Goal: Task Accomplishment & Management: Manage account settings

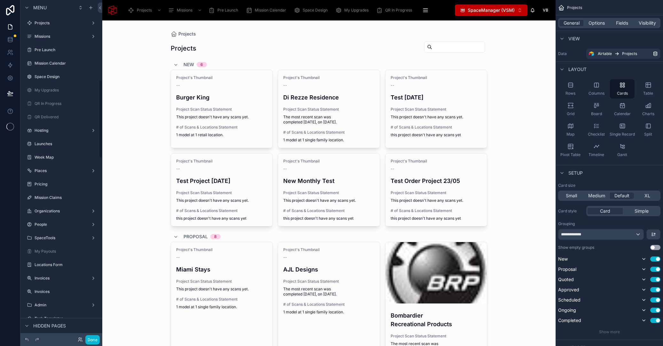
scroll to position [344, 0]
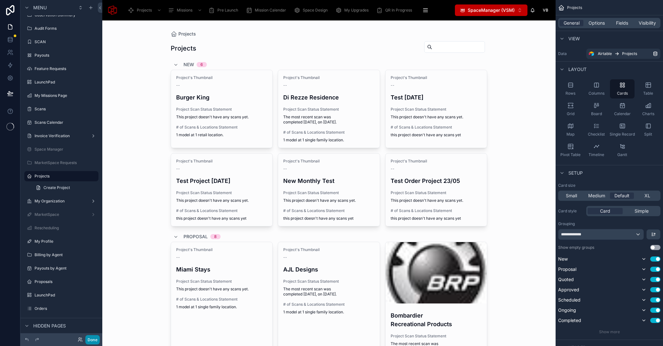
click at [95, 338] on button "Done" at bounding box center [92, 339] width 14 height 9
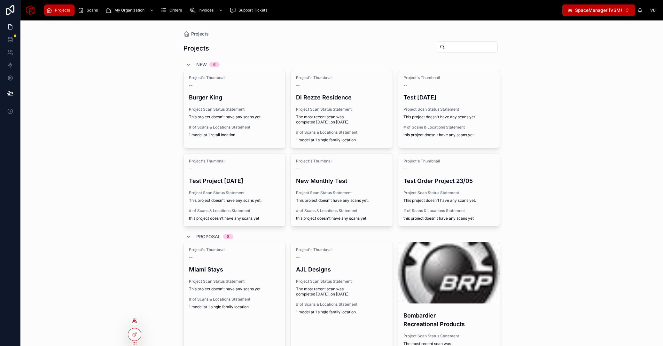
click at [136, 320] on icon at bounding box center [134, 320] width 5 height 5
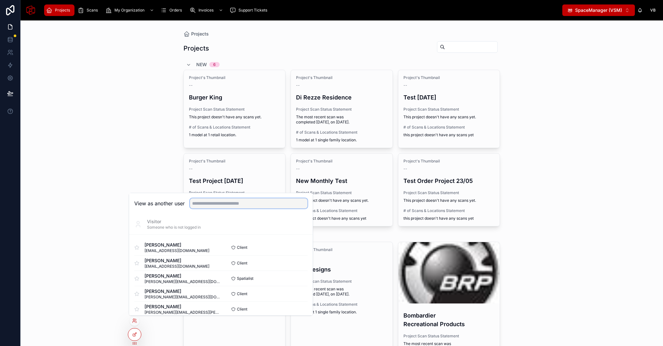
click at [213, 203] on input "text" at bounding box center [249, 203] width 118 height 10
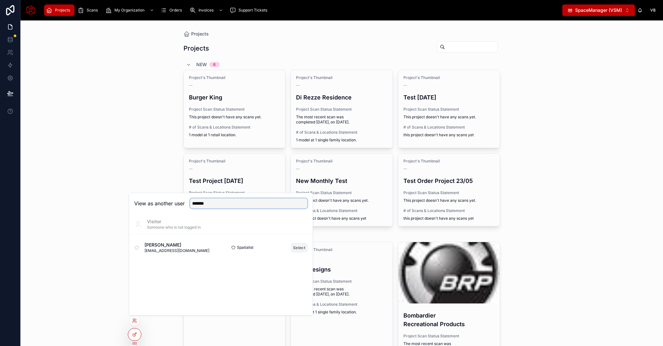
type input "*******"
click at [307, 245] on button "Select" at bounding box center [299, 247] width 17 height 9
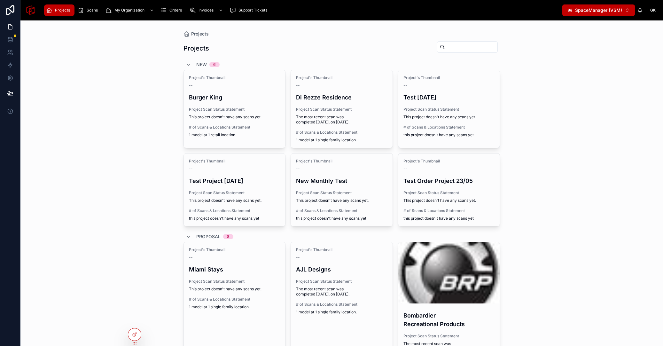
click at [608, 9] on span "SpaceManager (VSM)" at bounding box center [598, 10] width 47 height 6
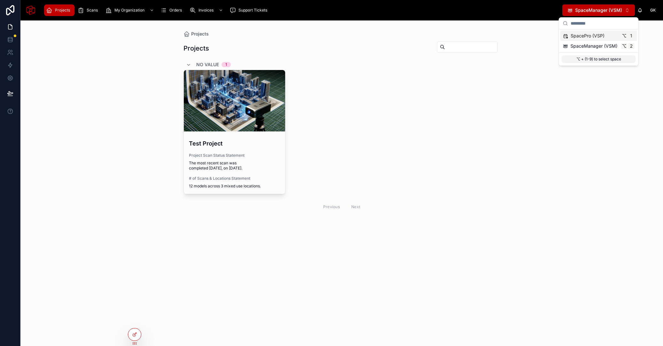
click at [598, 36] on span "SpacePro (VSP)" at bounding box center [588, 36] width 34 height 6
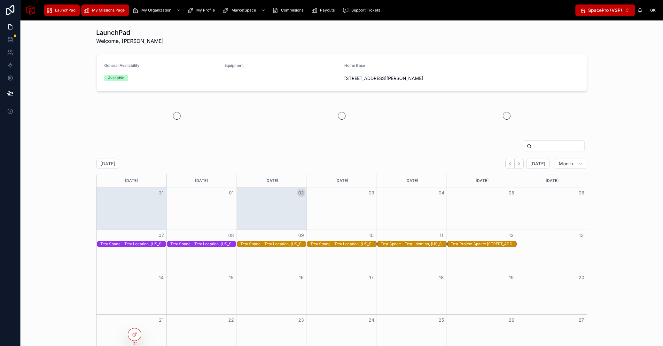
click at [105, 9] on span "My Missions Page" at bounding box center [108, 10] width 33 height 5
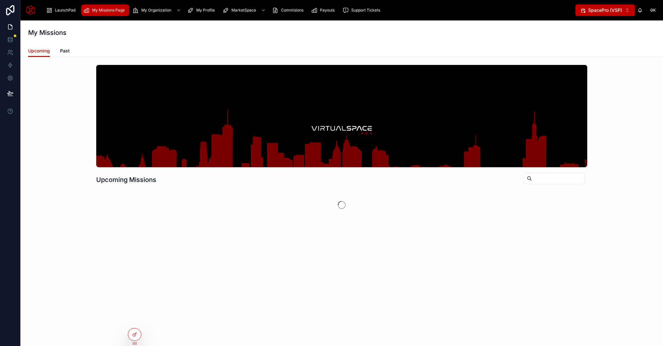
click at [66, 52] on span "Past" at bounding box center [65, 51] width 10 height 6
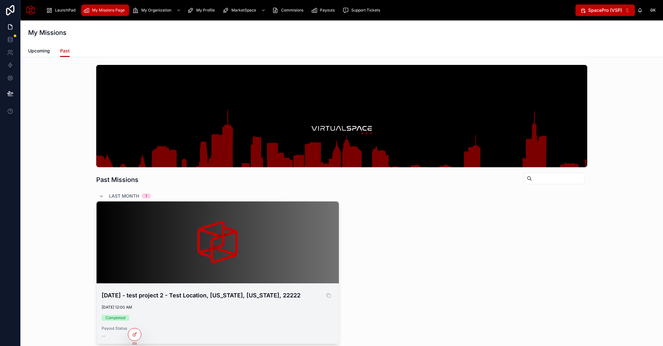
click at [200, 291] on h4 "August 3, 2025 - test project 2 - Test Location, New York, New York, 22222" at bounding box center [218, 295] width 232 height 9
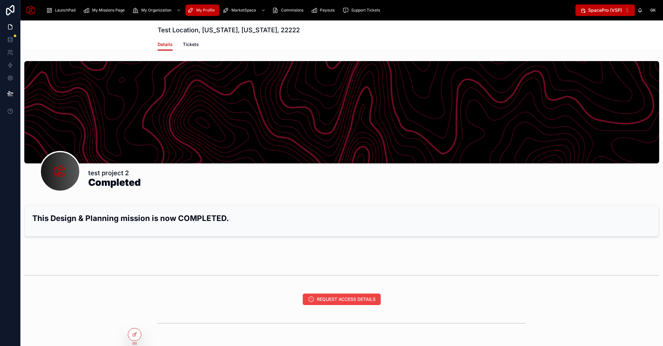
click at [205, 10] on span "My Profile" at bounding box center [205, 10] width 19 height 5
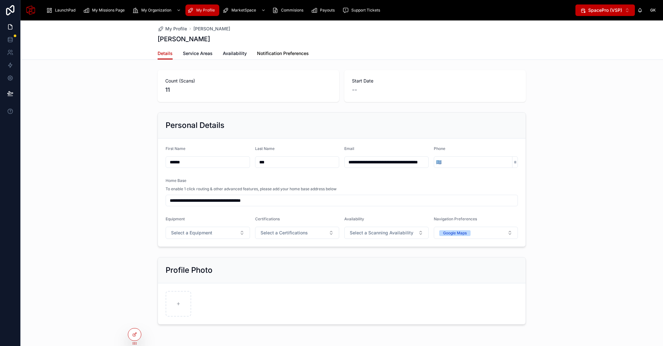
click at [295, 57] on link "Notification Preferences" at bounding box center [283, 54] width 52 height 13
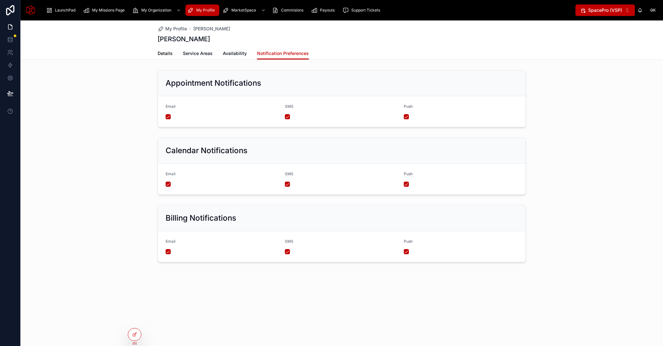
click at [164, 53] on span "Details" at bounding box center [165, 53] width 15 height 6
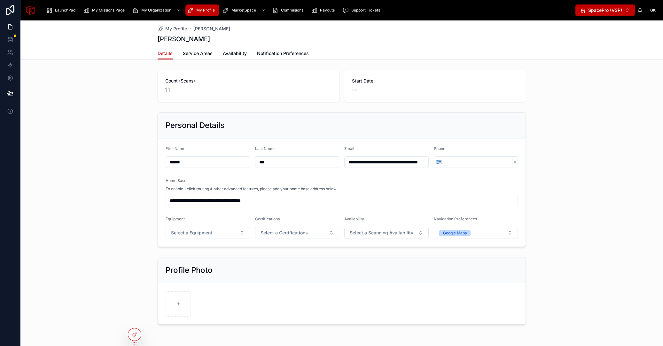
click at [650, 10] on div "GK" at bounding box center [653, 10] width 10 height 10
click at [641, 7] on div "GK George KSp" at bounding box center [647, 10] width 20 height 10
click at [641, 8] on icon at bounding box center [639, 10] width 5 height 5
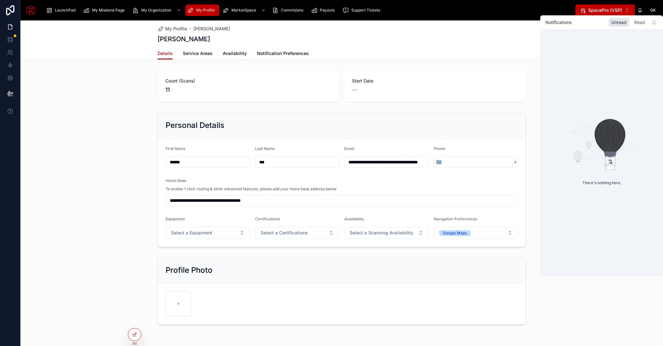
click at [640, 24] on div "Read" at bounding box center [640, 22] width 16 height 9
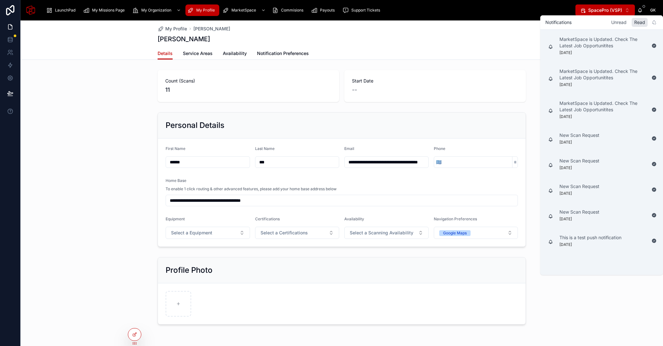
click at [621, 21] on div "Unread" at bounding box center [619, 22] width 20 height 9
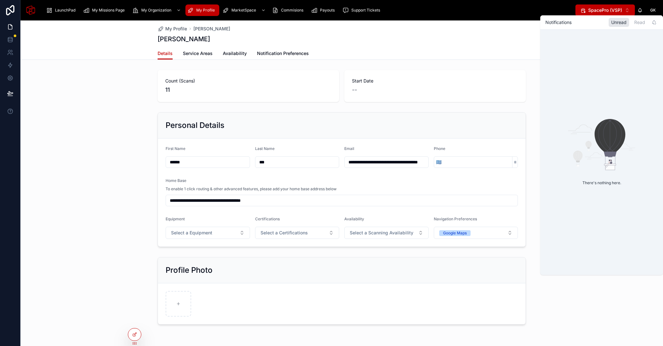
click at [71, 205] on div "**********" at bounding box center [341, 180] width 643 height 140
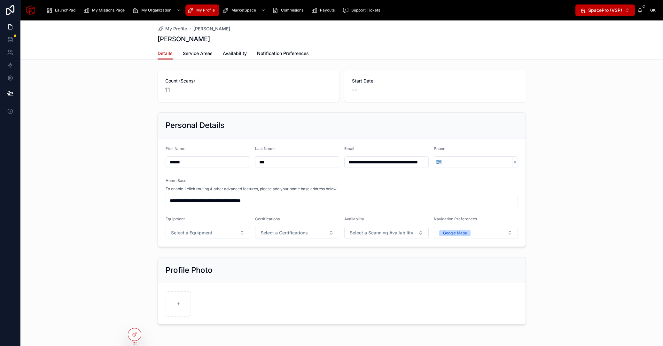
click at [621, 64] on div "**********" at bounding box center [341, 199] width 643 height 358
click at [642, 8] on icon at bounding box center [639, 10] width 5 height 5
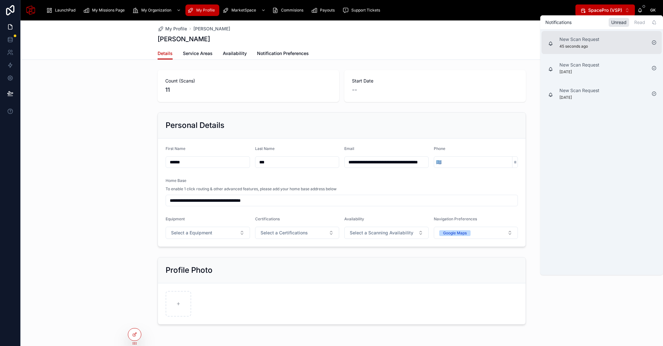
click at [609, 37] on div "New Scan Request 45 seconds ago" at bounding box center [602, 42] width 120 height 23
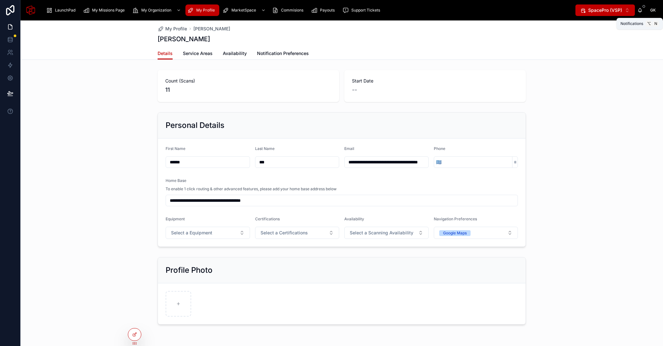
click at [641, 8] on icon at bounding box center [639, 10] width 5 height 5
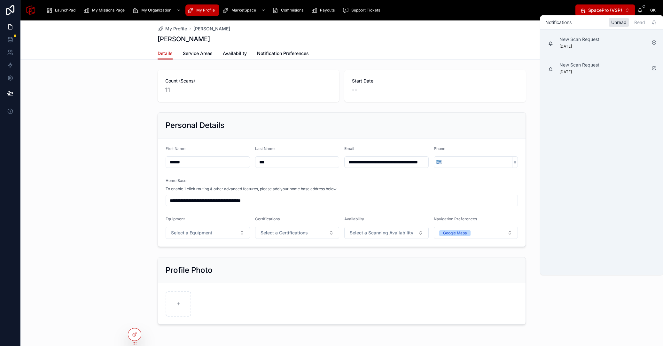
click at [54, 85] on div "Count (Scans) 11 Start Date --" at bounding box center [341, 85] width 643 height 37
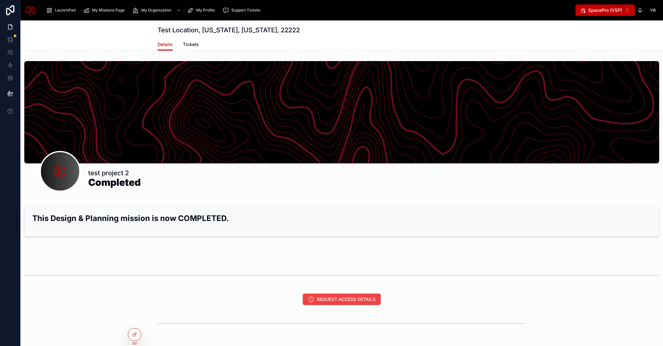
click at [651, 9] on span "VB" at bounding box center [652, 10] width 5 height 5
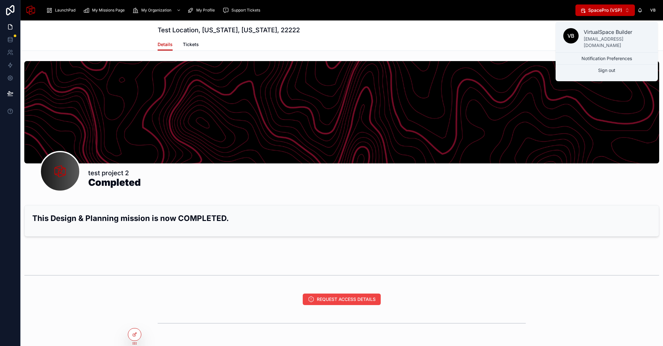
click at [522, 35] on div "Test Location, New York, New York, 22222" at bounding box center [342, 29] width 368 height 18
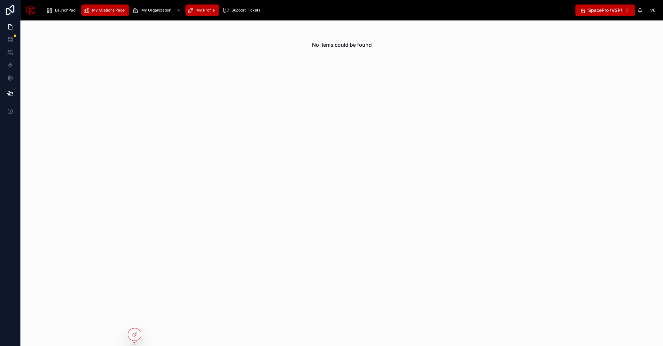
click at [106, 15] on link "My Missions Page" at bounding box center [105, 10] width 48 height 12
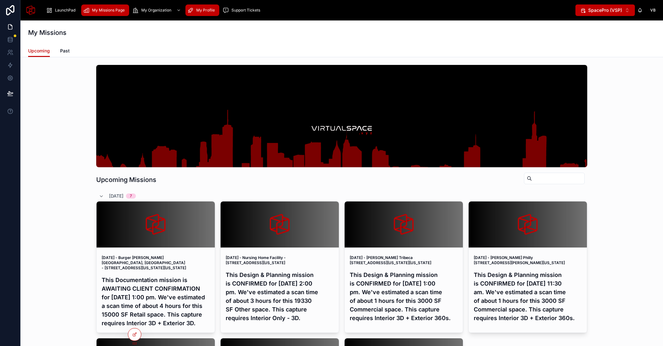
click at [208, 11] on span "My Profile" at bounding box center [205, 10] width 19 height 5
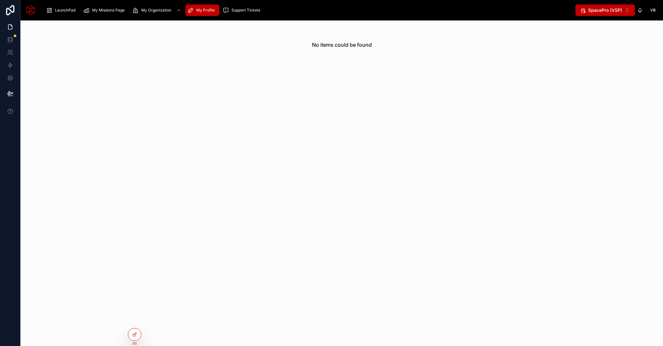
click at [625, 11] on button "SpacePro (VSP) ⌥ 2" at bounding box center [604, 10] width 59 height 12
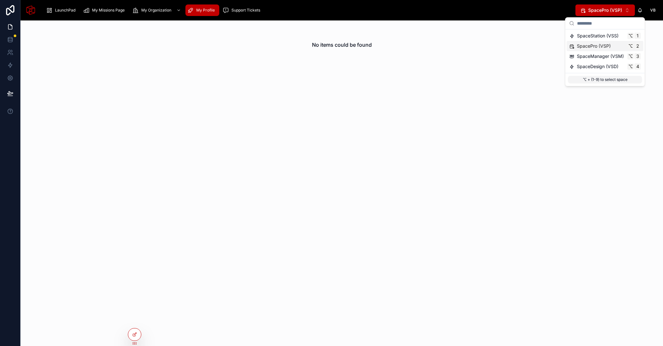
click at [386, 160] on div "No items could be found" at bounding box center [341, 182] width 643 height 325
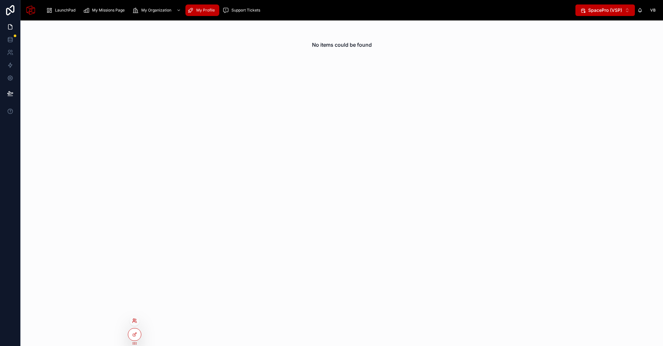
click at [136, 319] on icon at bounding box center [134, 320] width 5 height 5
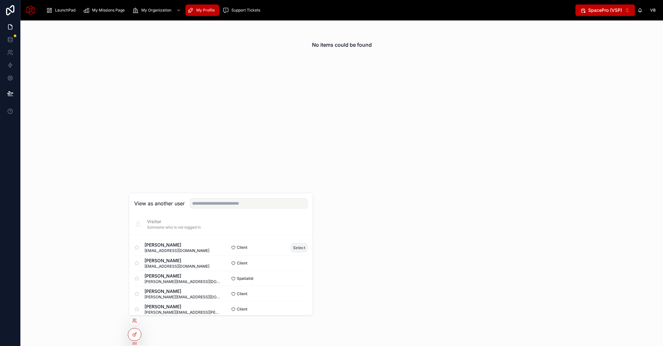
click at [296, 247] on button "Select" at bounding box center [299, 247] width 17 height 9
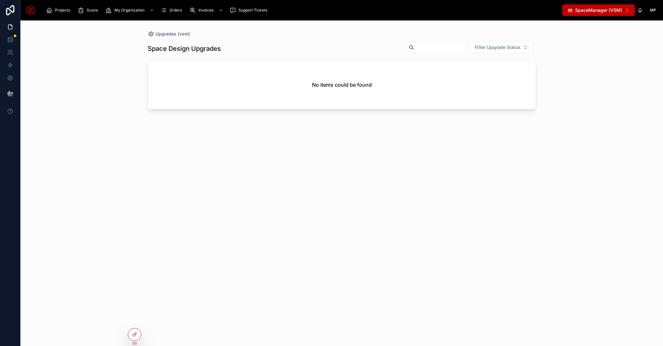
click at [653, 9] on span "MP" at bounding box center [653, 10] width 6 height 5
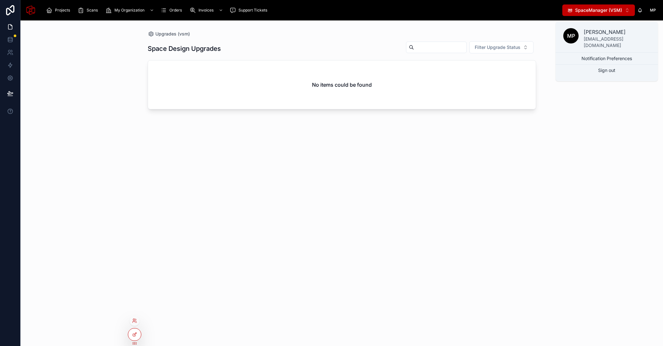
click at [138, 321] on div at bounding box center [134, 321] width 10 height 10
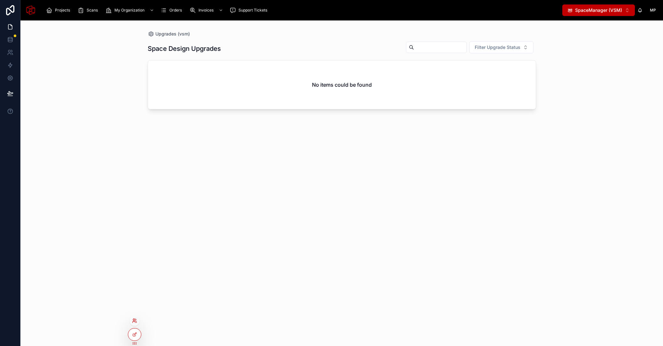
click at [136, 321] on icon at bounding box center [134, 320] width 5 height 5
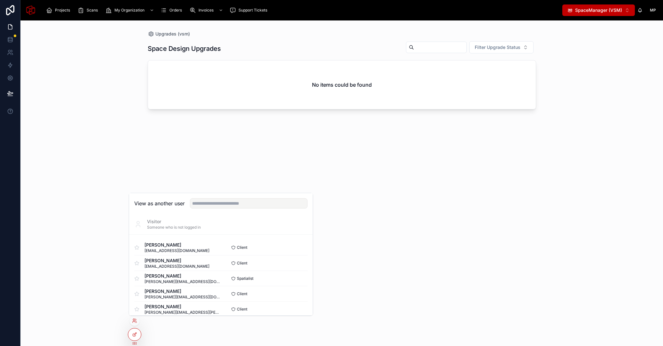
click at [254, 198] on div "View as another user" at bounding box center [220, 203] width 183 height 21
click at [252, 202] on input "text" at bounding box center [249, 203] width 118 height 10
click at [292, 277] on button "Select" at bounding box center [299, 278] width 17 height 9
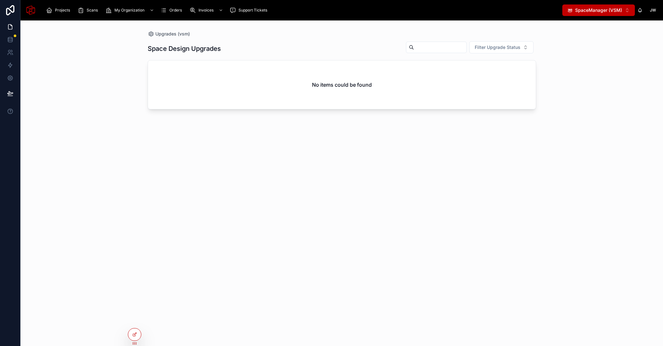
click at [611, 11] on span "SpaceManager (VSM)" at bounding box center [598, 10] width 47 height 6
click at [585, 32] on div "SpacePro (VSP) ⌥ 1" at bounding box center [598, 36] width 77 height 10
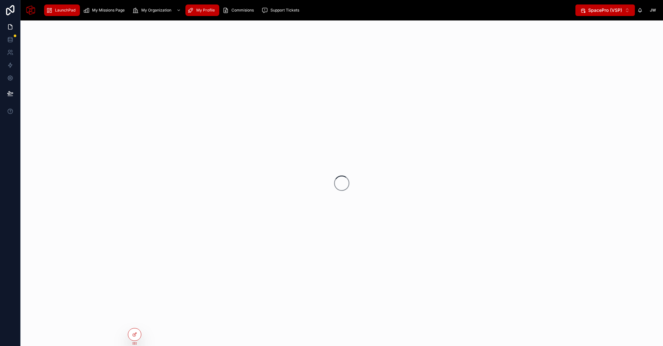
click at [200, 11] on span "My Profile" at bounding box center [205, 10] width 19 height 5
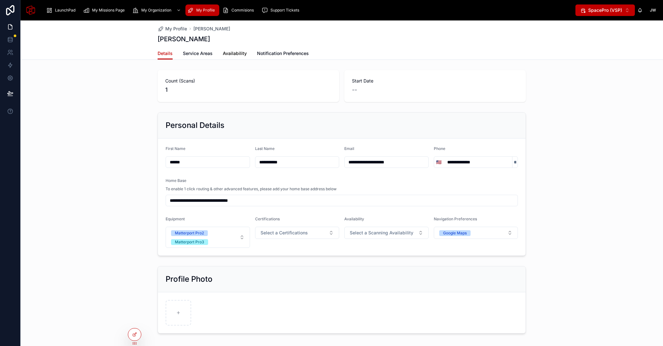
click at [234, 55] on span "Availability" at bounding box center [235, 53] width 24 height 6
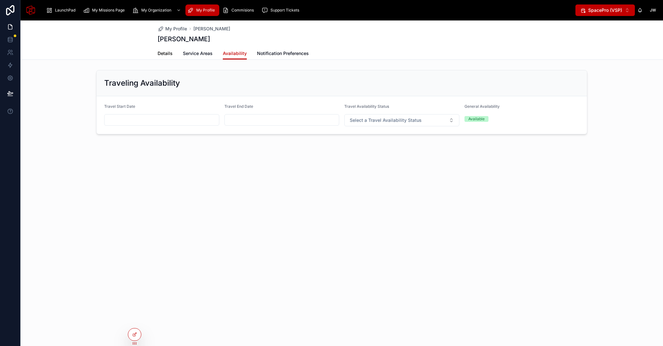
click at [167, 54] on span "Details" at bounding box center [165, 53] width 15 height 6
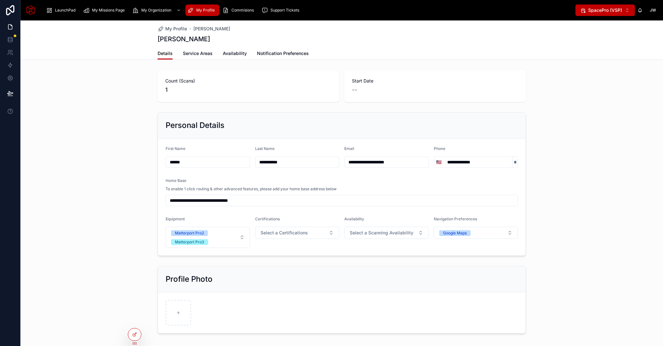
scroll to position [41, 0]
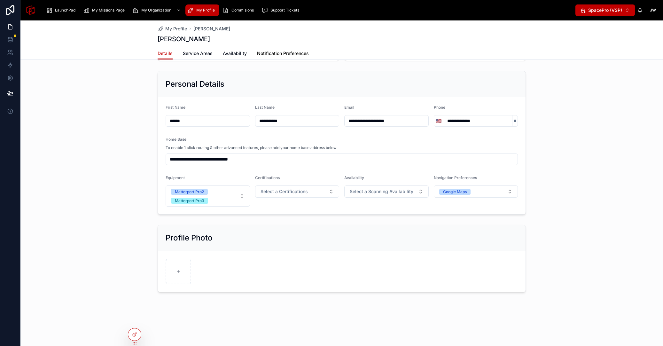
click at [284, 51] on span "Notification Preferences" at bounding box center [283, 53] width 52 height 6
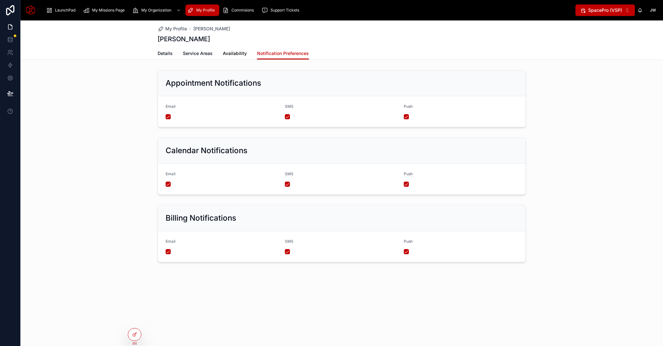
click at [233, 53] on span "Availability" at bounding box center [235, 53] width 24 height 6
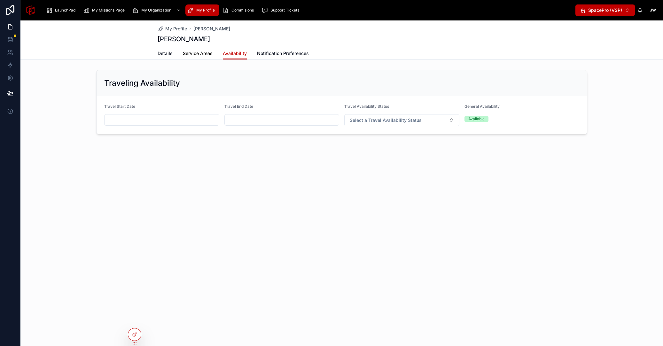
click at [195, 54] on span "Service Areas" at bounding box center [198, 53] width 30 height 6
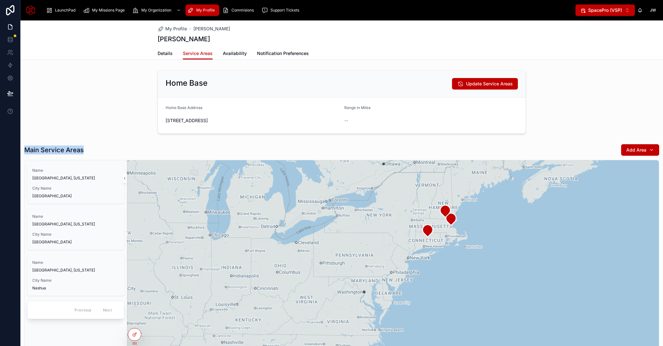
drag, startPoint x: 412, startPoint y: 144, endPoint x: 381, endPoint y: 127, distance: 35.1
click at [381, 127] on div "Home Base Update Service Areas Home Base Address [STREET_ADDRESS] Range in Mile…" at bounding box center [341, 236] width 643 height 339
click at [551, 132] on div "Home Base Update Service Areas Home Base Address [STREET_ADDRESS] Range in Mile…" at bounding box center [341, 101] width 643 height 69
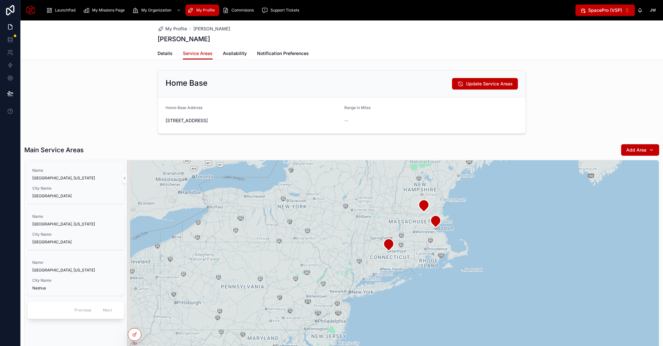
drag, startPoint x: 402, startPoint y: 260, endPoint x: 411, endPoint y: 236, distance: 25.5
click at [411, 236] on div at bounding box center [393, 281] width 532 height 243
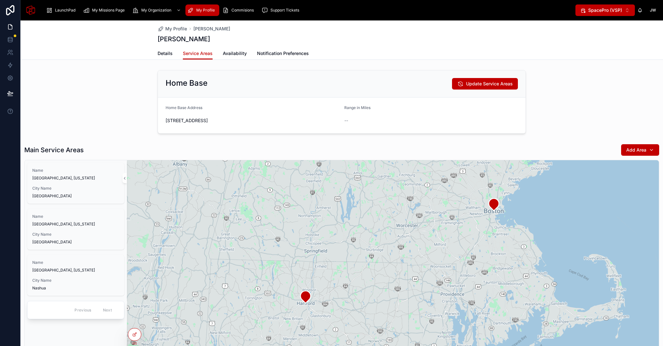
drag, startPoint x: 424, startPoint y: 222, endPoint x: 414, endPoint y: 263, distance: 41.4
click at [414, 263] on div at bounding box center [393, 281] width 532 height 243
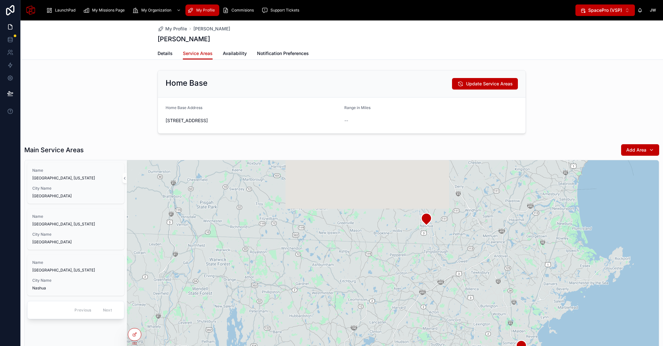
drag, startPoint x: 425, startPoint y: 195, endPoint x: 426, endPoint y: 259, distance: 63.6
click at [426, 259] on div at bounding box center [393, 281] width 532 height 243
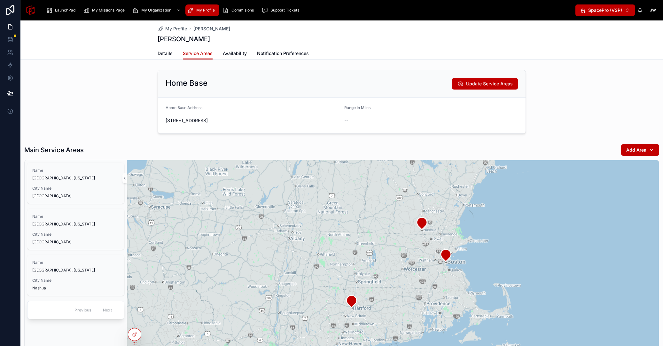
drag, startPoint x: 410, startPoint y: 284, endPoint x: 409, endPoint y: 233, distance: 51.5
click at [409, 237] on div at bounding box center [393, 281] width 532 height 243
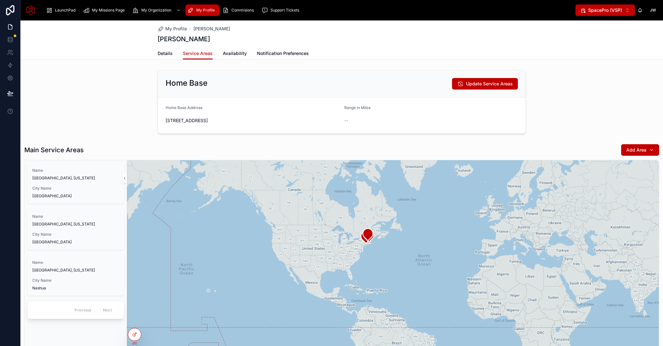
drag, startPoint x: 571, startPoint y: 237, endPoint x: 543, endPoint y: 241, distance: 27.8
click at [543, 241] on div at bounding box center [393, 281] width 532 height 243
drag, startPoint x: 532, startPoint y: 239, endPoint x: 513, endPoint y: 238, distance: 19.2
click at [513, 238] on div at bounding box center [393, 281] width 532 height 243
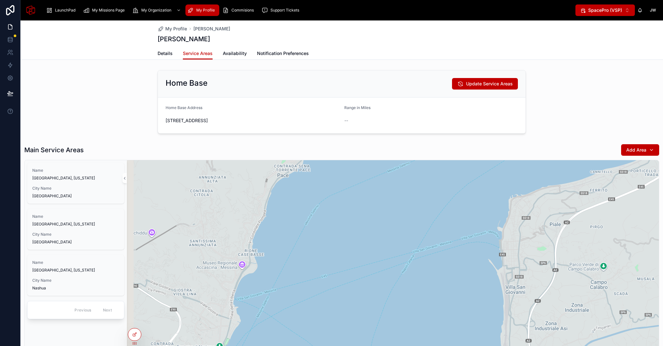
drag, startPoint x: 397, startPoint y: 304, endPoint x: 421, endPoint y: 271, distance: 41.2
click at [421, 271] on div at bounding box center [393, 281] width 532 height 243
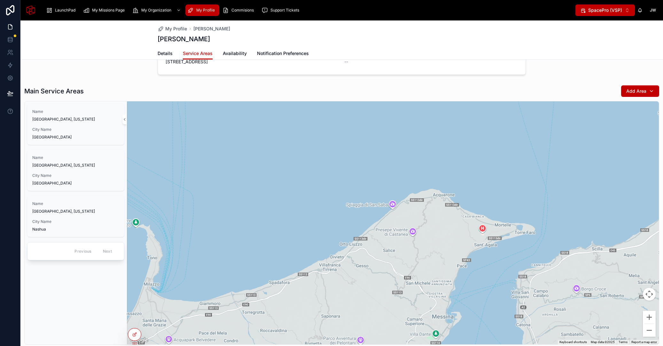
scroll to position [61, 0]
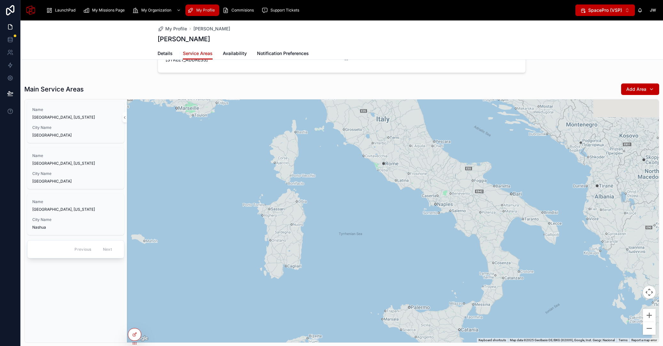
drag, startPoint x: 225, startPoint y: 214, endPoint x: 276, endPoint y: 236, distance: 55.3
click at [274, 235] on div at bounding box center [393, 220] width 532 height 243
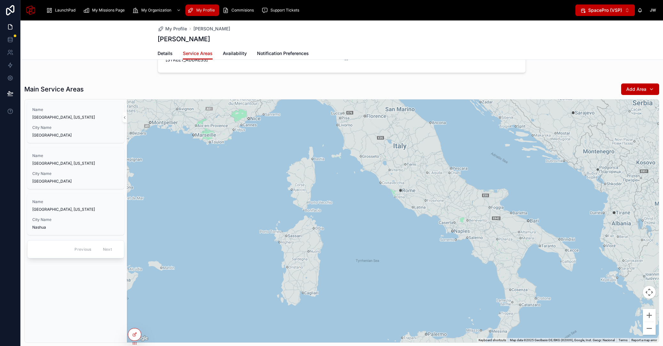
drag, startPoint x: 285, startPoint y: 228, endPoint x: 294, endPoint y: 247, distance: 20.9
click at [294, 247] on div at bounding box center [393, 220] width 532 height 243
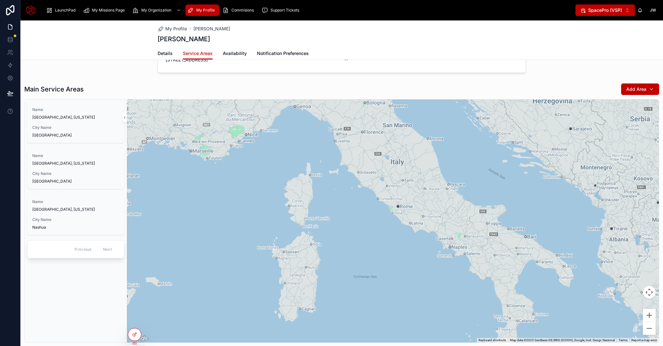
drag, startPoint x: 295, startPoint y: 278, endPoint x: 299, endPoint y: 274, distance: 5.2
click at [299, 274] on div at bounding box center [393, 220] width 532 height 243
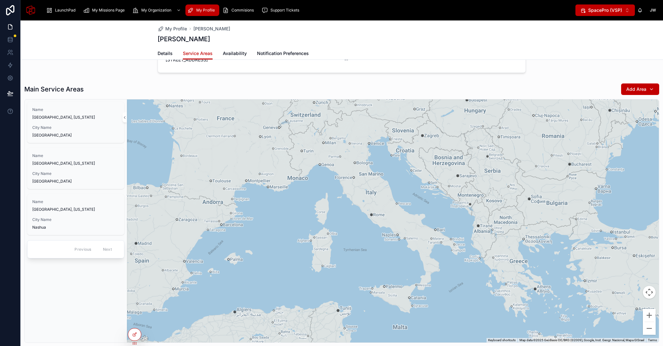
drag, startPoint x: 299, startPoint y: 287, endPoint x: 320, endPoint y: 262, distance: 32.7
click at [320, 262] on div at bounding box center [393, 220] width 532 height 243
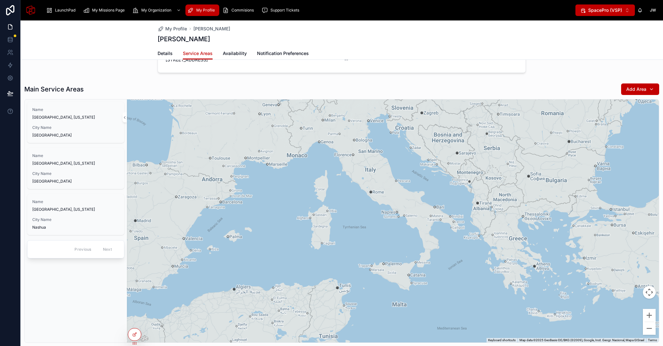
drag, startPoint x: 344, startPoint y: 284, endPoint x: 336, endPoint y: 265, distance: 20.5
click at [336, 265] on div at bounding box center [393, 220] width 532 height 243
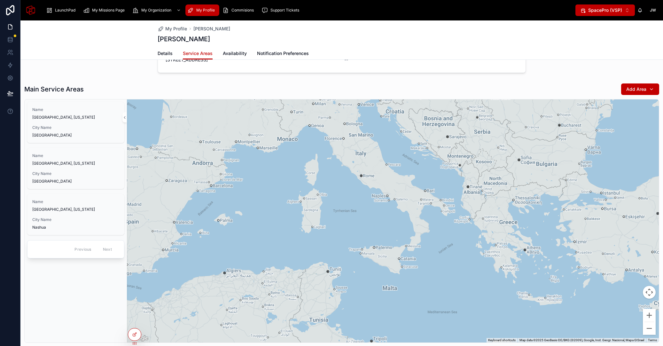
drag, startPoint x: 457, startPoint y: 269, endPoint x: 438, endPoint y: 247, distance: 29.5
click at [438, 247] on div at bounding box center [393, 220] width 532 height 243
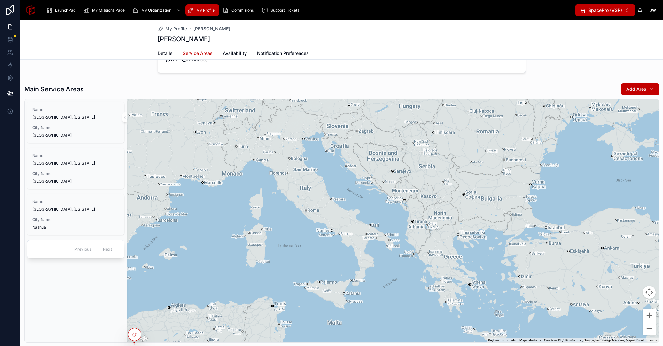
drag, startPoint x: 438, startPoint y: 247, endPoint x: 396, endPoint y: 290, distance: 59.4
click at [396, 290] on div at bounding box center [393, 220] width 532 height 243
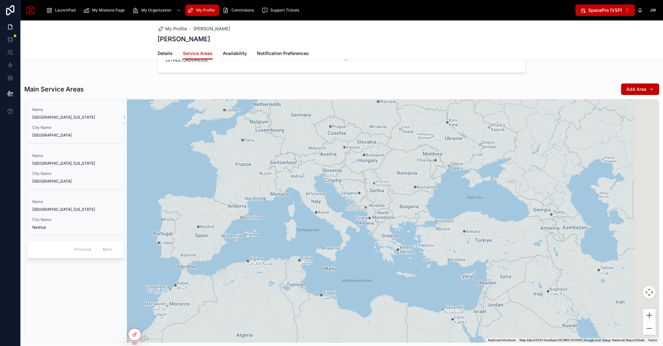
drag, startPoint x: 412, startPoint y: 285, endPoint x: 370, endPoint y: 255, distance: 51.8
click at [370, 256] on div at bounding box center [393, 220] width 532 height 243
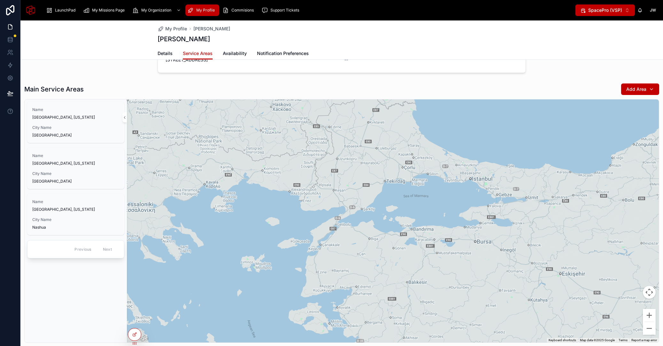
drag, startPoint x: 387, startPoint y: 207, endPoint x: 384, endPoint y: 219, distance: 11.7
click at [384, 219] on div at bounding box center [393, 220] width 532 height 243
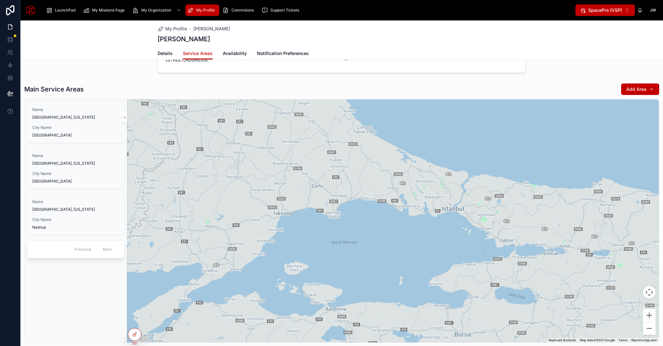
drag, startPoint x: 465, startPoint y: 203, endPoint x: 456, endPoint y: 211, distance: 12.7
click at [456, 211] on div at bounding box center [393, 220] width 532 height 243
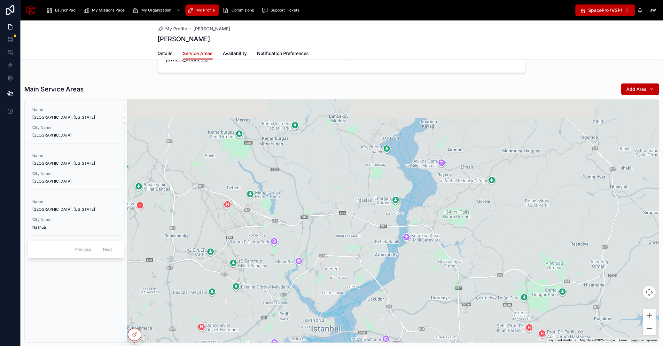
drag, startPoint x: 415, startPoint y: 220, endPoint x: 357, endPoint y: 299, distance: 97.6
click at [357, 299] on div at bounding box center [393, 220] width 532 height 243
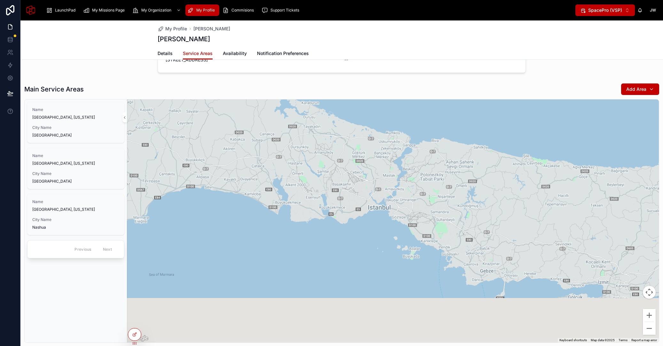
drag, startPoint x: 340, startPoint y: 302, endPoint x: 372, endPoint y: 199, distance: 107.2
click at [372, 200] on div at bounding box center [393, 220] width 532 height 243
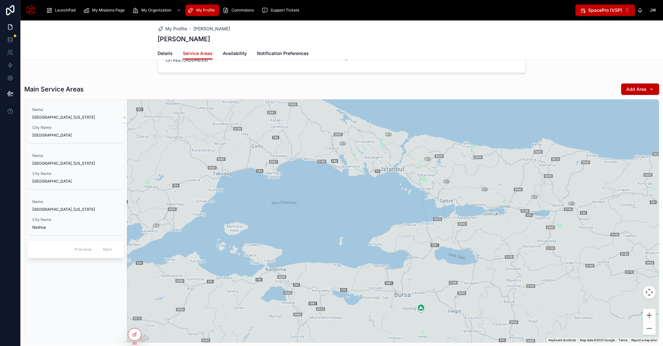
drag, startPoint x: 362, startPoint y: 208, endPoint x: 361, endPoint y: 220, distance: 12.5
click at [361, 222] on div at bounding box center [393, 220] width 532 height 243
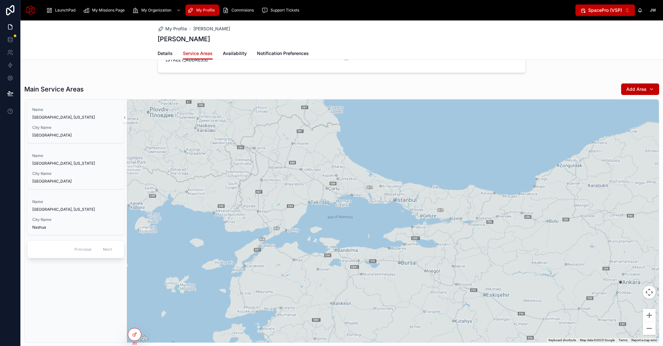
drag, startPoint x: 315, startPoint y: 230, endPoint x: 351, endPoint y: 230, distance: 36.1
click at [351, 230] on div at bounding box center [393, 220] width 532 height 243
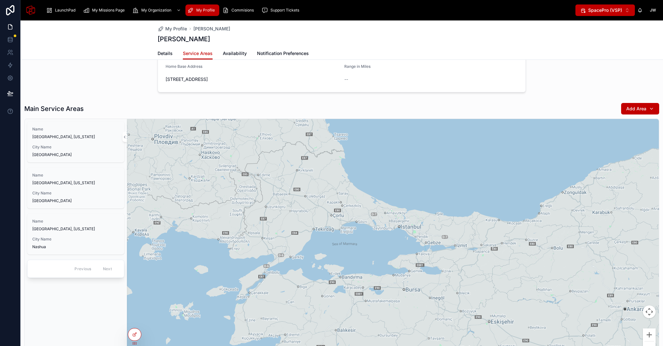
scroll to position [33, 0]
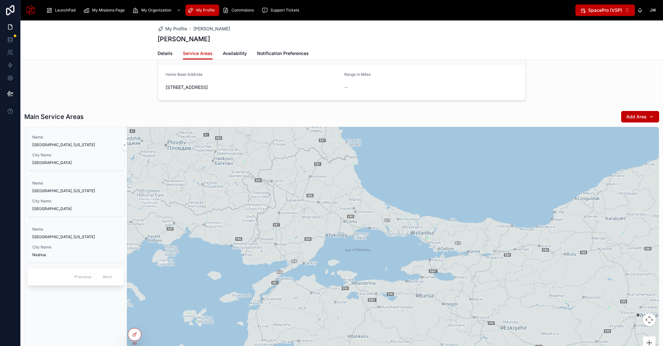
drag, startPoint x: 331, startPoint y: 314, endPoint x: 418, endPoint y: 300, distance: 87.8
click at [418, 300] on div at bounding box center [393, 248] width 532 height 243
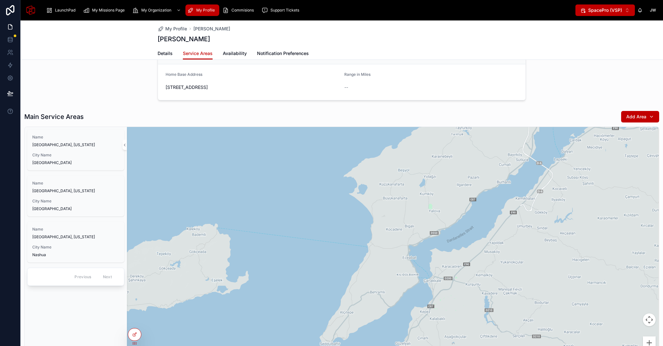
drag, startPoint x: 439, startPoint y: 253, endPoint x: 432, endPoint y: 319, distance: 66.8
click at [432, 319] on div at bounding box center [393, 248] width 532 height 243
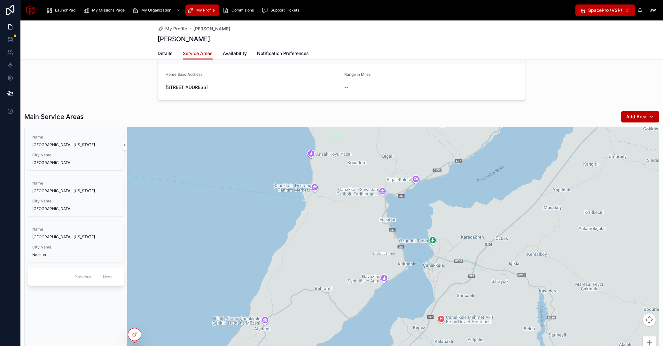
drag, startPoint x: 434, startPoint y: 307, endPoint x: 439, endPoint y: 264, distance: 43.4
click at [439, 263] on div at bounding box center [393, 248] width 532 height 243
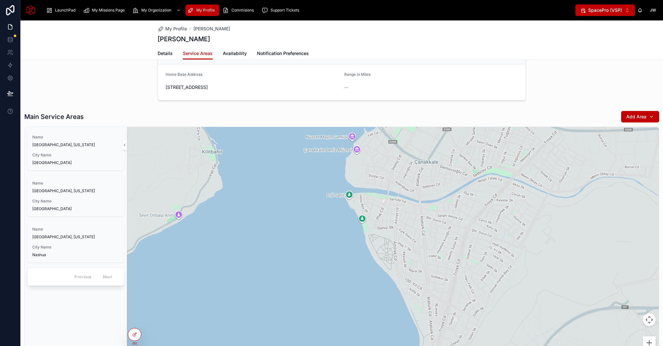
drag, startPoint x: 431, startPoint y: 227, endPoint x: 433, endPoint y: 250, distance: 22.8
click at [433, 250] on div at bounding box center [393, 248] width 532 height 243
